Goal: Task Accomplishment & Management: Manage account settings

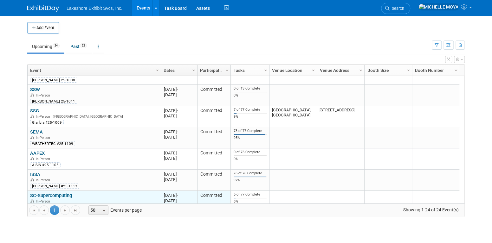
scroll to position [265, 0]
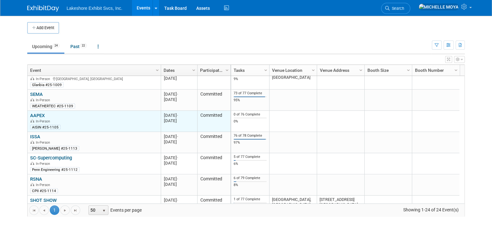
click at [40, 115] on link "AAPEX" at bounding box center [37, 116] width 15 height 6
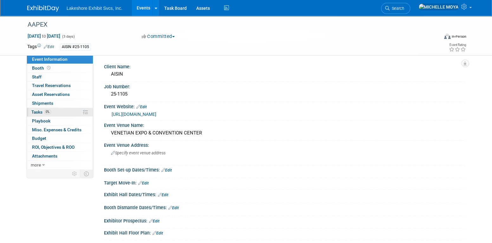
click at [51, 110] on link "0% Tasks 0%" at bounding box center [60, 112] width 66 height 9
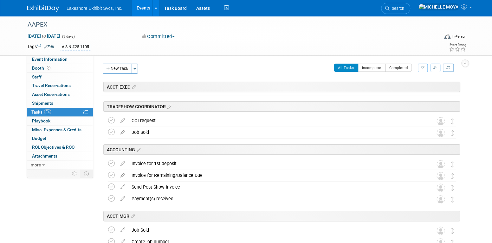
click at [425, 67] on button "button" at bounding box center [422, 68] width 10 height 9
click at [409, 92] on div "Clear Filter" at bounding box center [396, 95] width 52 height 6
click at [407, 89] on select "-- Select Assignee -- All unassigned tasks Assigned to me Amanda Koss Dave Desa…" at bounding box center [396, 88] width 52 height 9
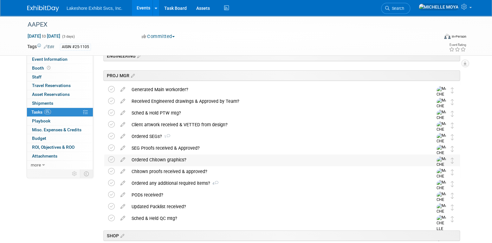
scroll to position [158, 0]
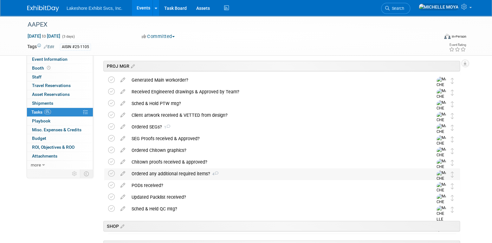
click at [186, 172] on div "Ordered any additional required items? 4" at bounding box center [275, 173] width 295 height 11
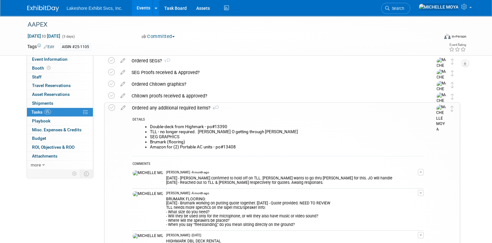
scroll to position [222, 0]
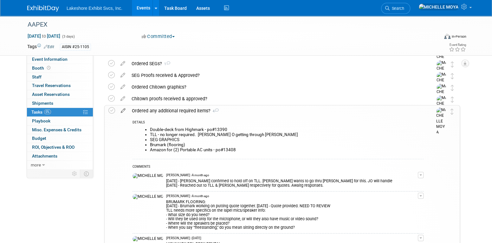
click at [122, 111] on icon at bounding box center [122, 109] width 11 height 8
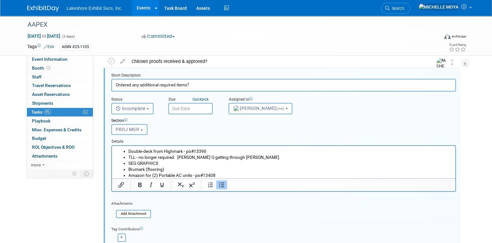
scroll to position [298, 0]
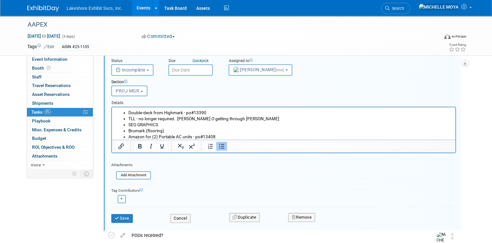
click at [247, 136] on li "Amazon for (2) Portable AC units - po#13408" at bounding box center [289, 137] width 323 height 6
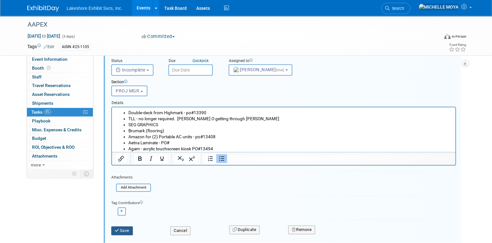
click at [125, 226] on button "Save" at bounding box center [122, 230] width 22 height 9
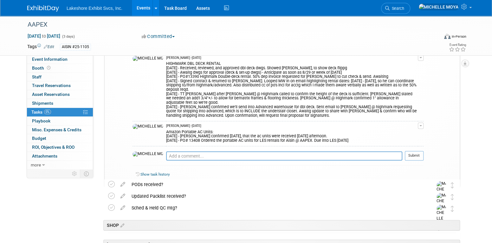
scroll to position [424, 0]
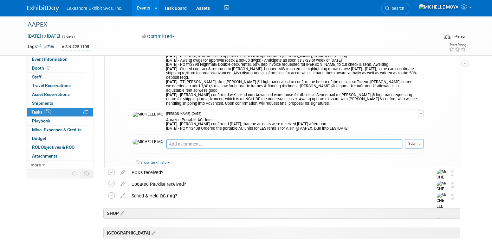
click at [176, 139] on textarea at bounding box center [284, 143] width 236 height 9
type textarea "a"
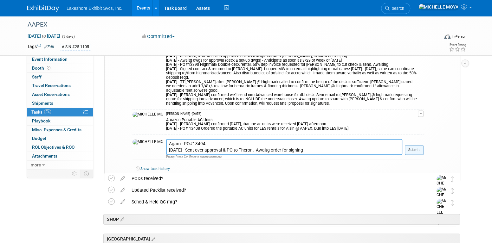
type textarea "Agam - PO#13494 9.16.25 - Sent over approval & PO to Theron. Awaitg order for s…"
click at [414, 145] on button "Submit" at bounding box center [413, 150] width 19 height 10
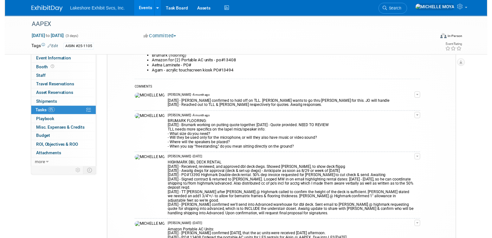
scroll to position [203, 0]
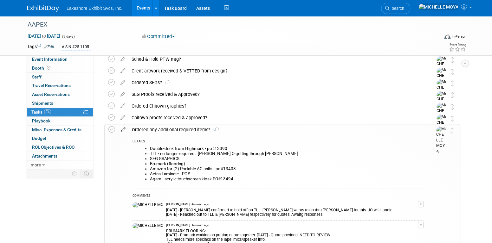
click at [125, 130] on icon at bounding box center [122, 128] width 11 height 8
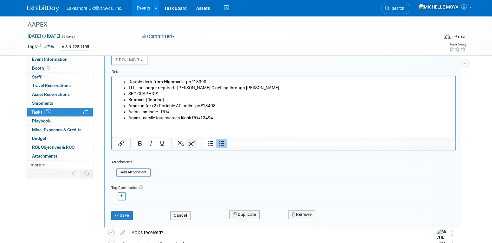
scroll to position [329, 0]
click at [174, 111] on li "Aetna Laminate - PO#" at bounding box center [289, 111] width 323 height 6
click at [121, 211] on button "Save" at bounding box center [122, 215] width 22 height 9
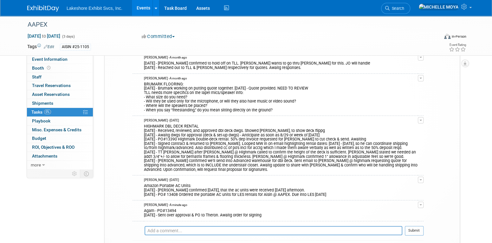
scroll to position [361, 0]
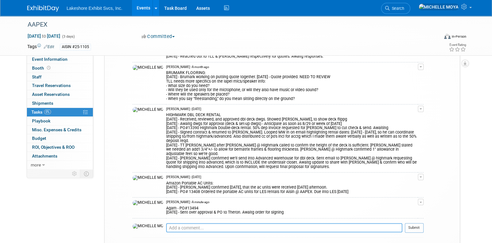
click at [173, 223] on textarea at bounding box center [284, 227] width 236 height 9
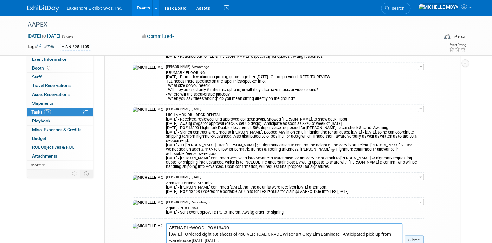
type textarea "AETNA PLYWOOD - PO#13490 9.15.25 - Ordered eight (8) sheets of 4x8 VERTICAL GRA…"
click at [413, 236] on button "Submit" at bounding box center [413, 241] width 19 height 10
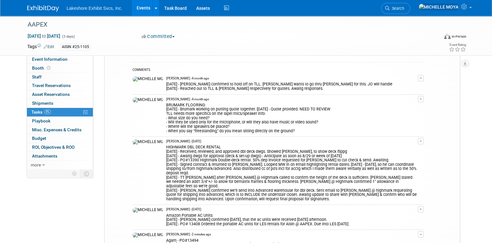
scroll to position [298, 0]
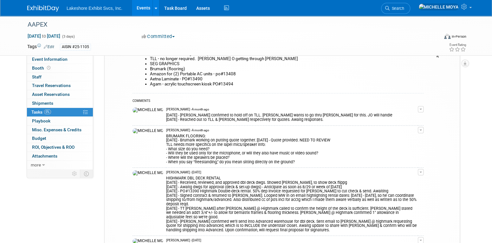
click at [143, 10] on link "Events" at bounding box center [143, 8] width 23 height 16
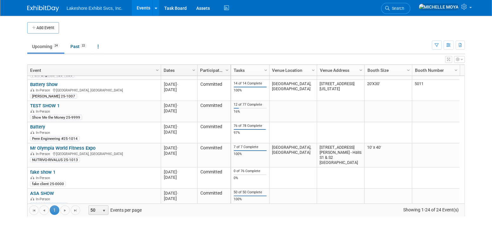
scroll to position [43, 0]
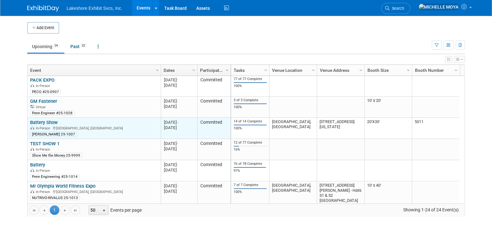
click at [40, 121] on link "Battery Show" at bounding box center [44, 123] width 28 height 6
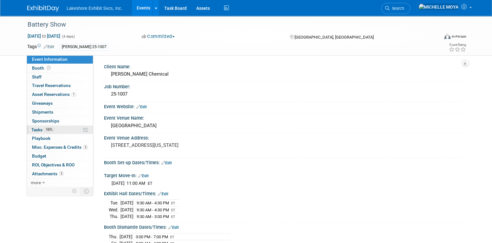
click at [64, 130] on link "100% Tasks 100%" at bounding box center [60, 130] width 66 height 9
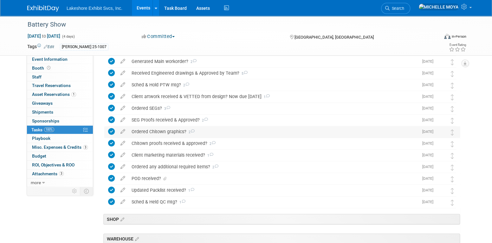
scroll to position [148, 0]
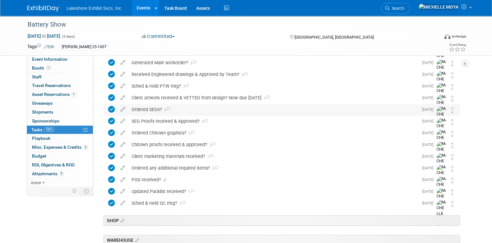
click at [158, 109] on div "Ordered SEGs? 3" at bounding box center [273, 109] width 290 height 11
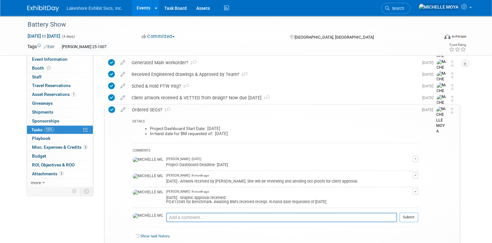
click at [158, 109] on div "Ordered SEGs? 3" at bounding box center [273, 110] width 289 height 11
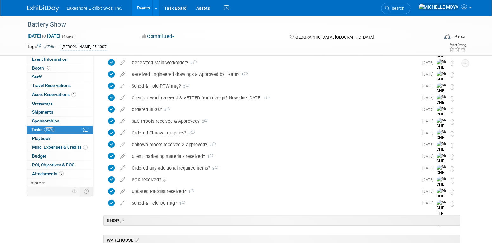
click at [143, 7] on link "Events" at bounding box center [143, 8] width 23 height 16
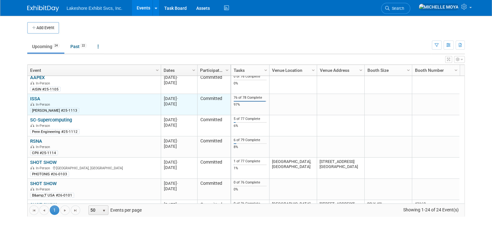
scroll to position [341, 0]
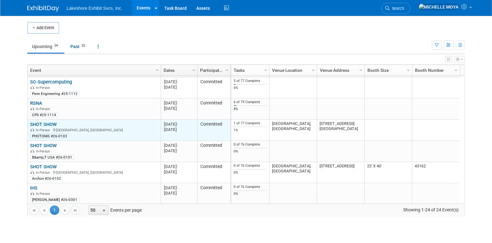
click at [49, 124] on link "SHOT SHOW" at bounding box center [43, 125] width 27 height 6
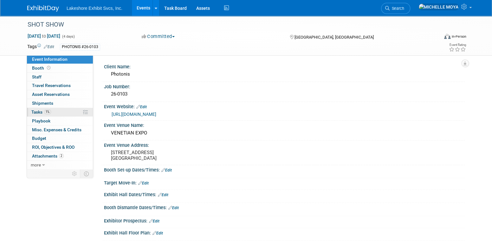
click at [54, 111] on link "1% Tasks 1%" at bounding box center [60, 112] width 66 height 9
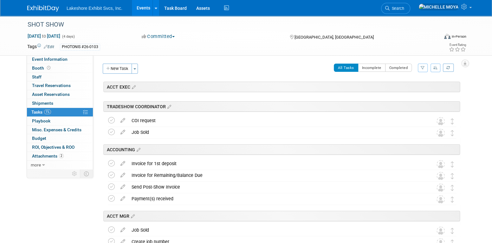
click at [419, 68] on button "button" at bounding box center [422, 68] width 10 height 9
click at [400, 87] on select "-- Select Assignee -- All unassigned tasks Assigned to me Amanda Koss Dave Desa…" at bounding box center [396, 88] width 52 height 9
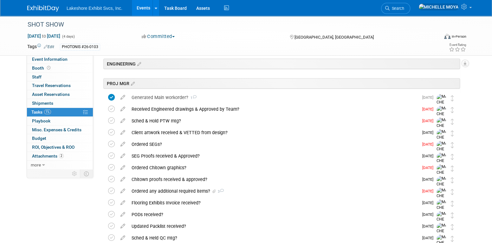
scroll to position [158, 0]
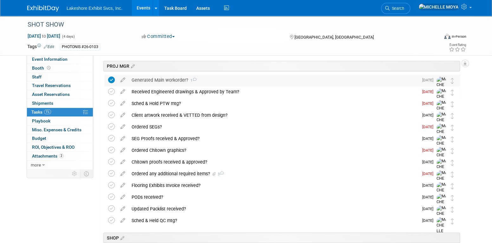
click at [164, 78] on div "Generated Main workorder? 1" at bounding box center [273, 80] width 290 height 11
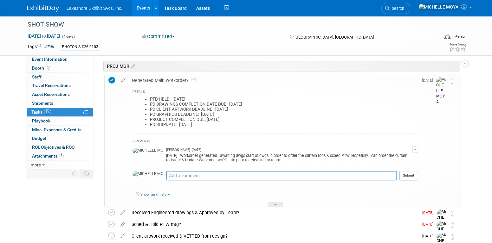
click at [164, 78] on div "Generated Main workorder? 1" at bounding box center [273, 80] width 289 height 11
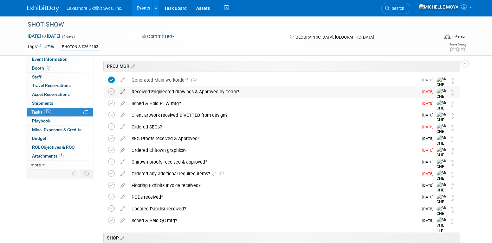
click at [122, 92] on icon at bounding box center [122, 90] width 11 height 8
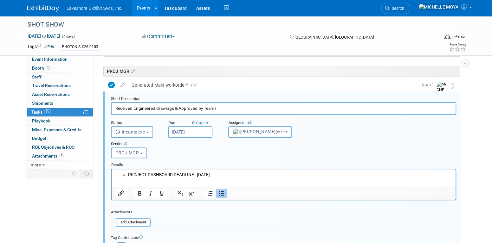
scroll to position [152, 0]
click at [196, 135] on input "Sep 4, 2025" at bounding box center [190, 133] width 44 height 11
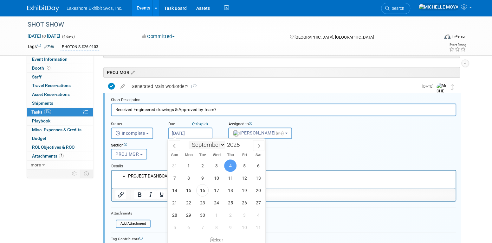
click at [220, 144] on select "January February March April May June July August September October November De…" at bounding box center [206, 145] width 36 height 8
select select "10"
click at [188, 141] on select "January February March April May June July August September October November De…" at bounding box center [206, 145] width 36 height 8
click at [327, 147] on div "Section" at bounding box center [268, 146] width 315 height 6
click at [194, 130] on input "Sep 4, 2025" at bounding box center [190, 133] width 44 height 11
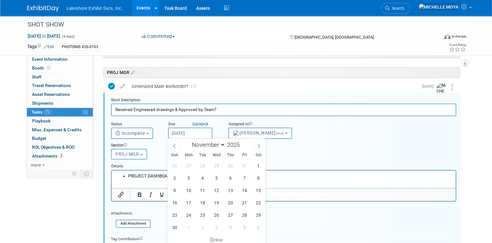
click at [352, 126] on div "Status <i class="far fa-clock" style="padding: 6px 4px 6px 1px;"></i> Incomplet…" at bounding box center [283, 127] width 354 height 23
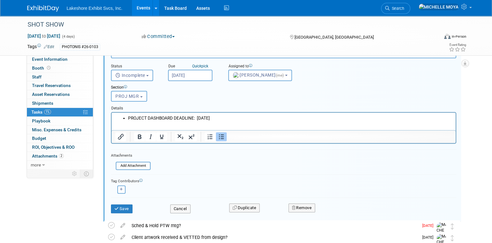
scroll to position [215, 0]
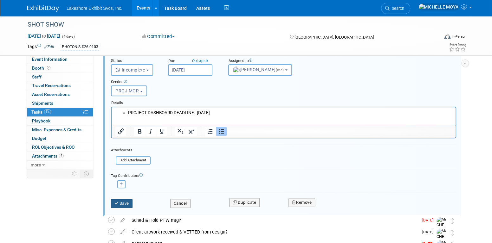
click at [124, 199] on button "Save" at bounding box center [122, 203] width 22 height 9
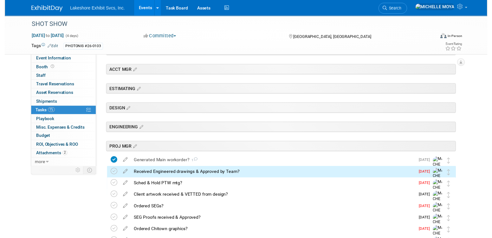
scroll to position [57, 0]
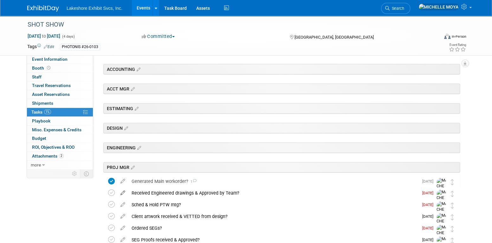
click at [125, 193] on icon at bounding box center [122, 192] width 11 height 8
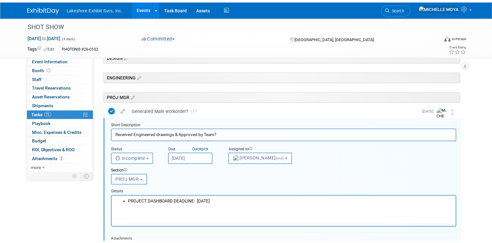
scroll to position [152, 0]
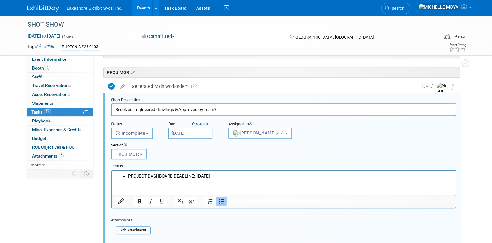
click at [203, 132] on input "Sep 4, 2025" at bounding box center [190, 133] width 44 height 11
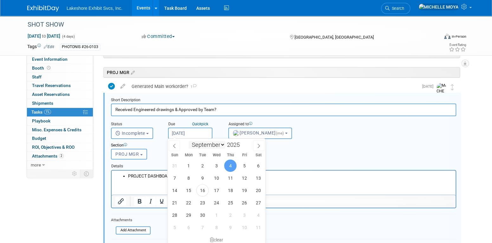
click at [221, 144] on select "January February March April May June July August September October November De…" at bounding box center [206, 145] width 36 height 8
select select "10"
click at [188, 141] on select "January February March April May June July August September October November De…" at bounding box center [206, 145] width 36 height 8
click at [187, 212] on span "24" at bounding box center [188, 215] width 12 height 12
type input "Nov 24, 2025"
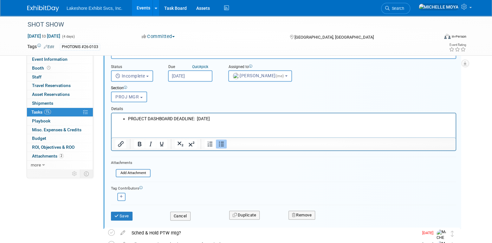
scroll to position [215, 0]
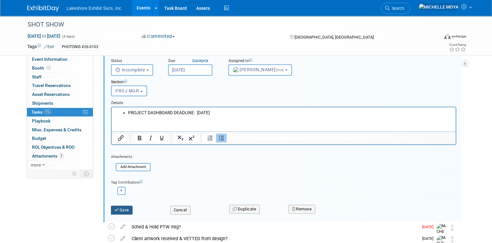
click at [127, 206] on button "Save" at bounding box center [122, 210] width 22 height 9
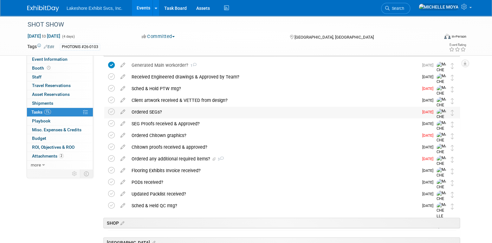
scroll to position [184, 0]
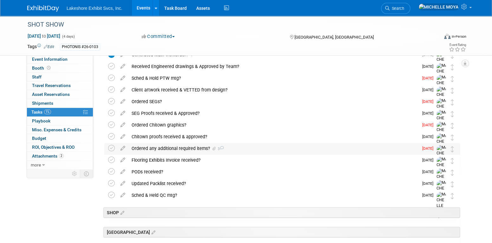
click at [180, 149] on div "Ordered any additional required items? 3" at bounding box center [273, 148] width 290 height 11
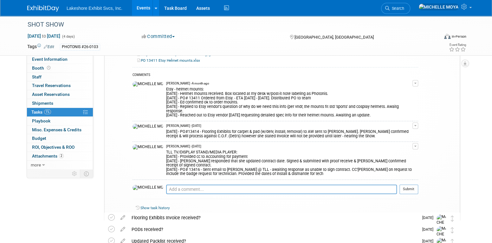
scroll to position [342, 0]
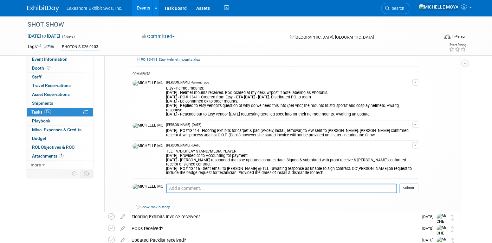
click at [145, 9] on link "Events" at bounding box center [143, 8] width 23 height 16
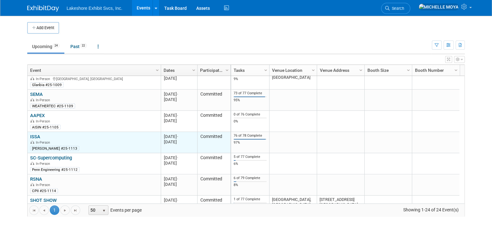
scroll to position [341, 0]
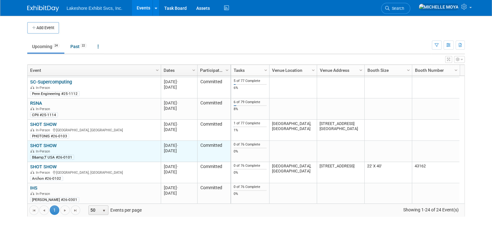
click at [46, 146] on link "SHOT SHOW" at bounding box center [43, 146] width 27 height 6
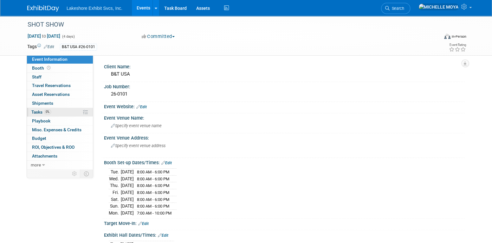
click at [58, 110] on link "0% Tasks 0%" at bounding box center [60, 112] width 66 height 9
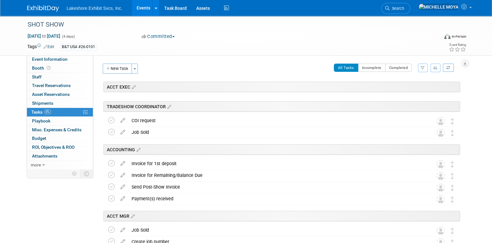
click at [423, 67] on icon "button" at bounding box center [422, 68] width 4 height 4
click at [407, 86] on select "-- Select Assignee -- All unassigned tasks Assigned to me [PERSON_NAME] [PERSON…" at bounding box center [396, 88] width 52 height 9
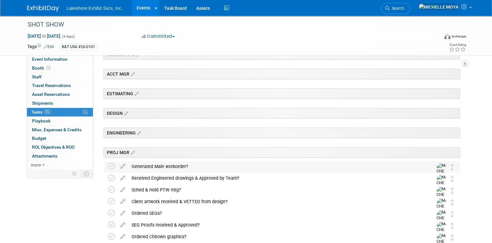
scroll to position [158, 0]
